Goal: Check status

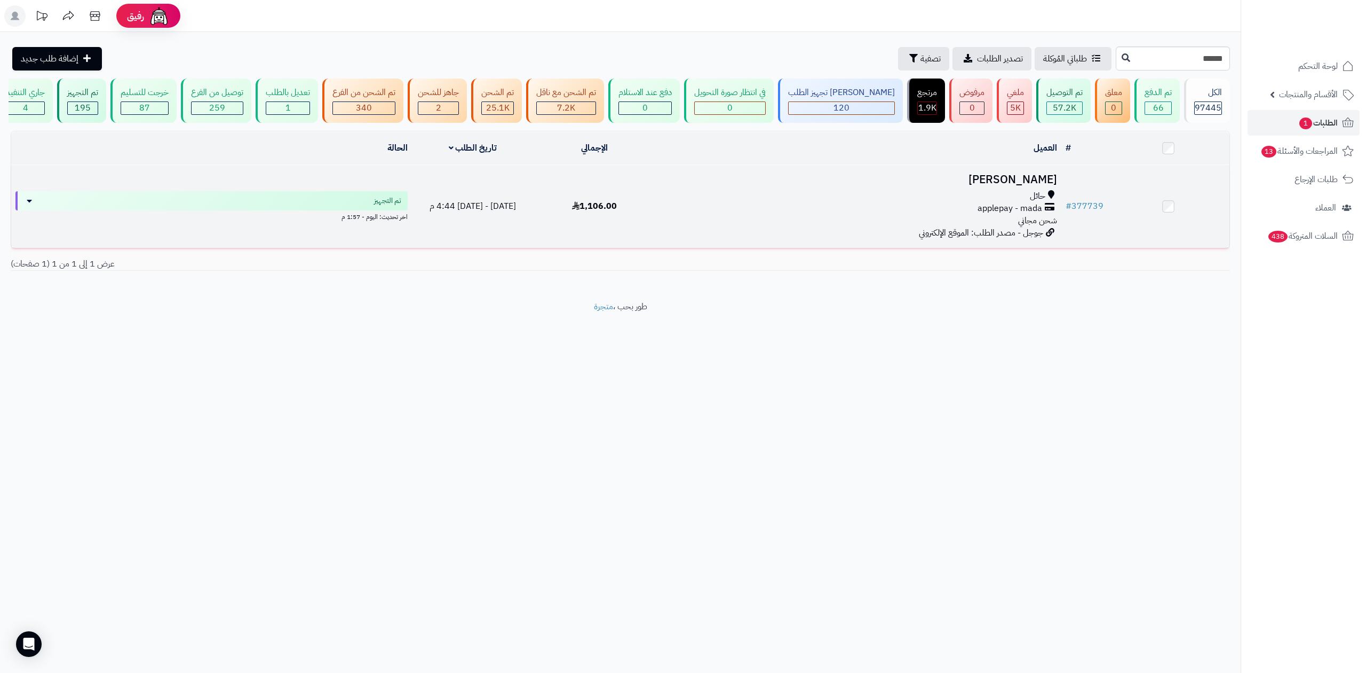
click at [1036, 174] on h3 "[PERSON_NAME]" at bounding box center [858, 179] width 397 height 12
